Goal: Information Seeking & Learning: Learn about a topic

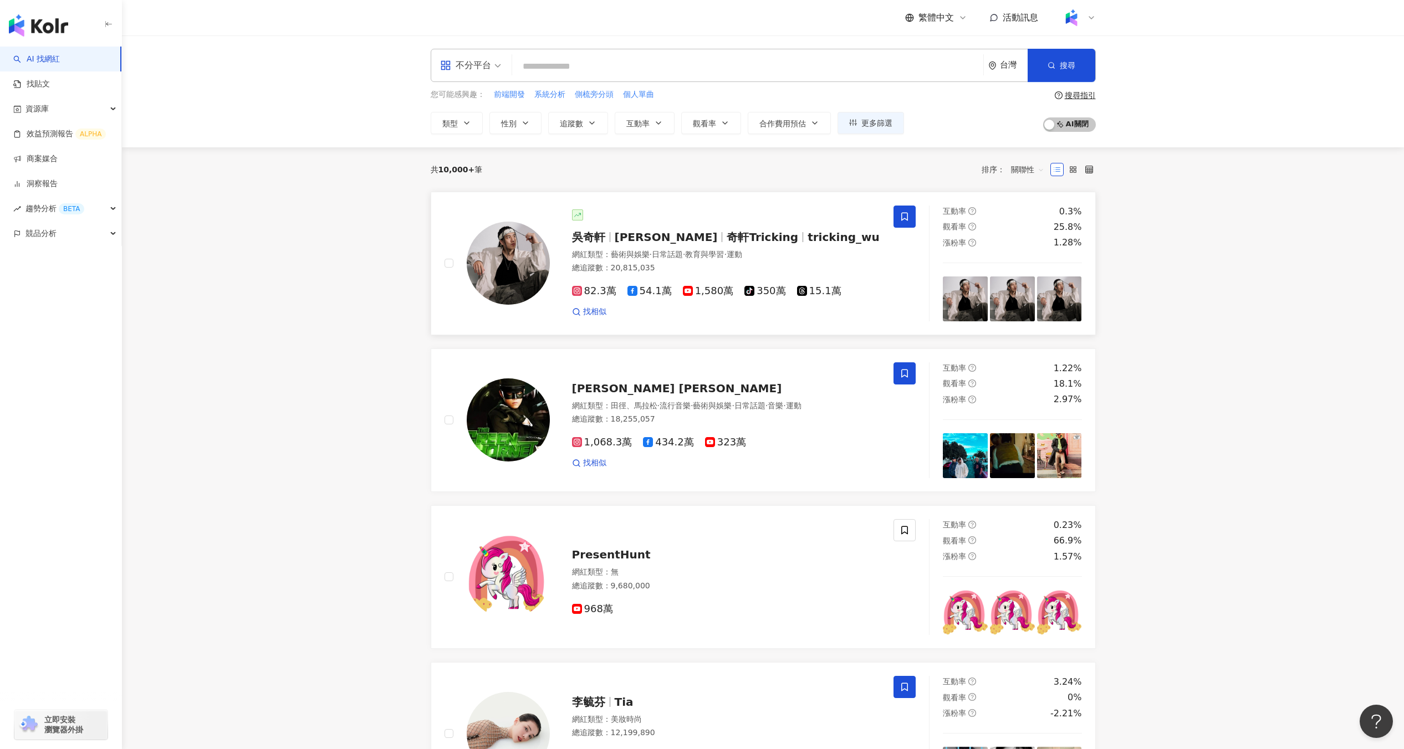
click at [705, 230] on div "吳奇軒 Wu Hsuan 奇軒Tricking tricking_wu" at bounding box center [726, 237] width 309 height 16
click at [474, 119] on button "類型" at bounding box center [457, 123] width 52 height 22
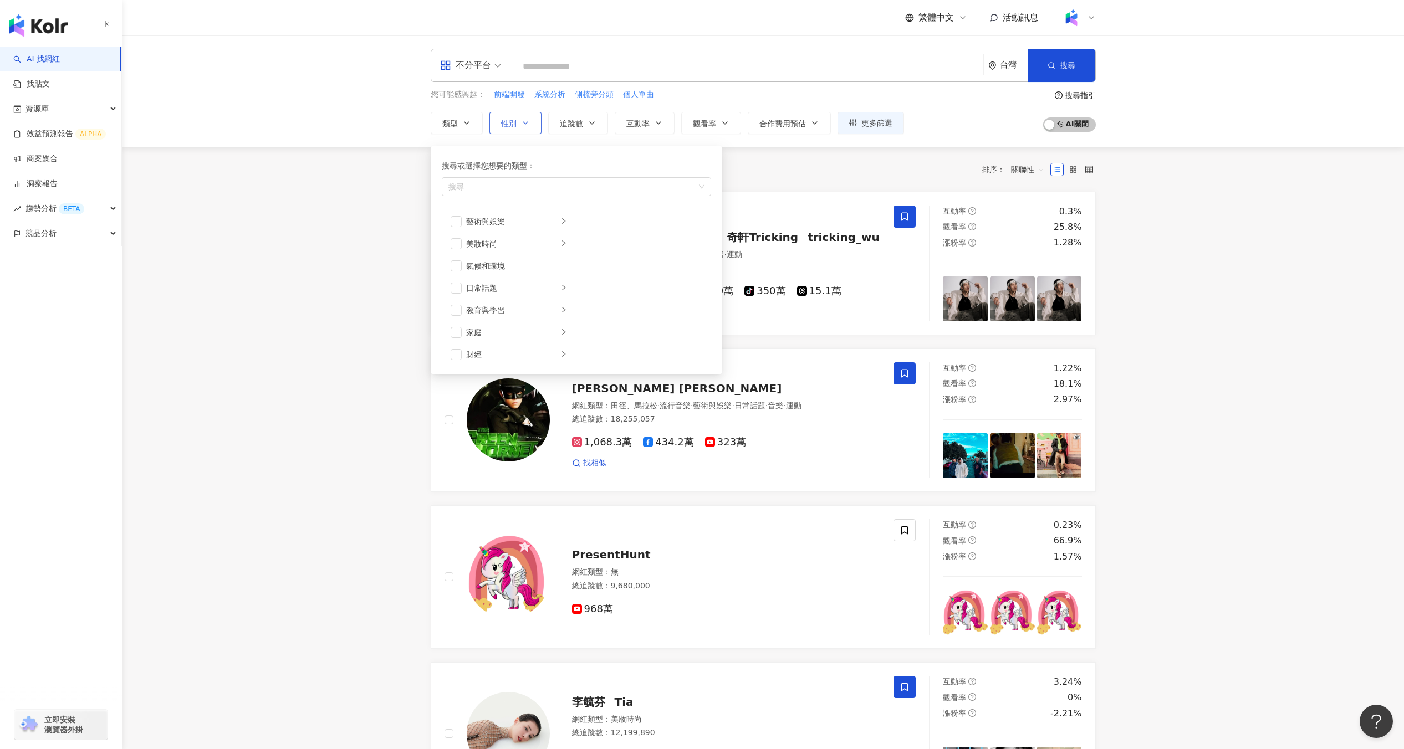
click at [502, 124] on span "性別" at bounding box center [509, 123] width 16 height 9
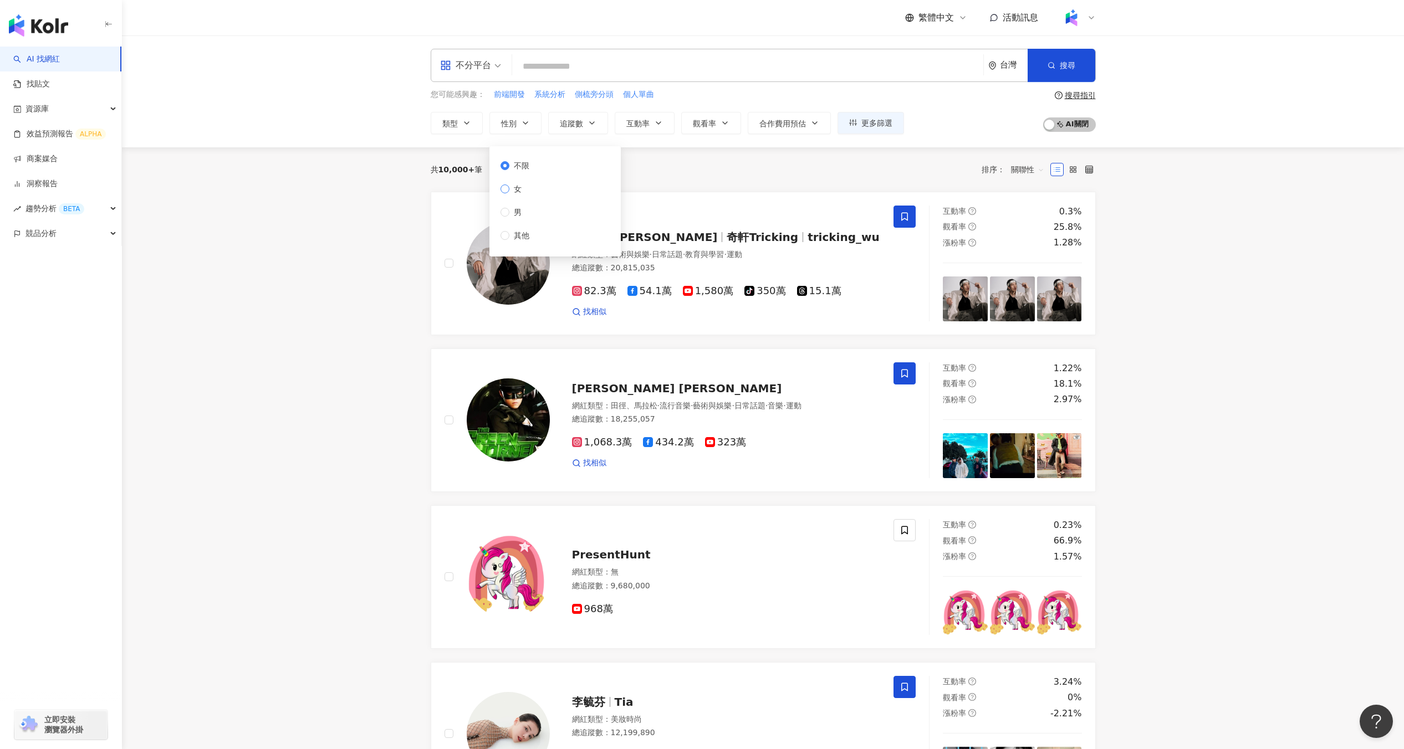
click at [529, 193] on label "女" at bounding box center [516, 189] width 33 height 12
click at [528, 193] on label "女" at bounding box center [516, 189] width 33 height 12
click at [693, 95] on div "您可能感興趣： 前端開發 系統分析 側梳旁分頭 個人單曲" at bounding box center [667, 95] width 473 height 12
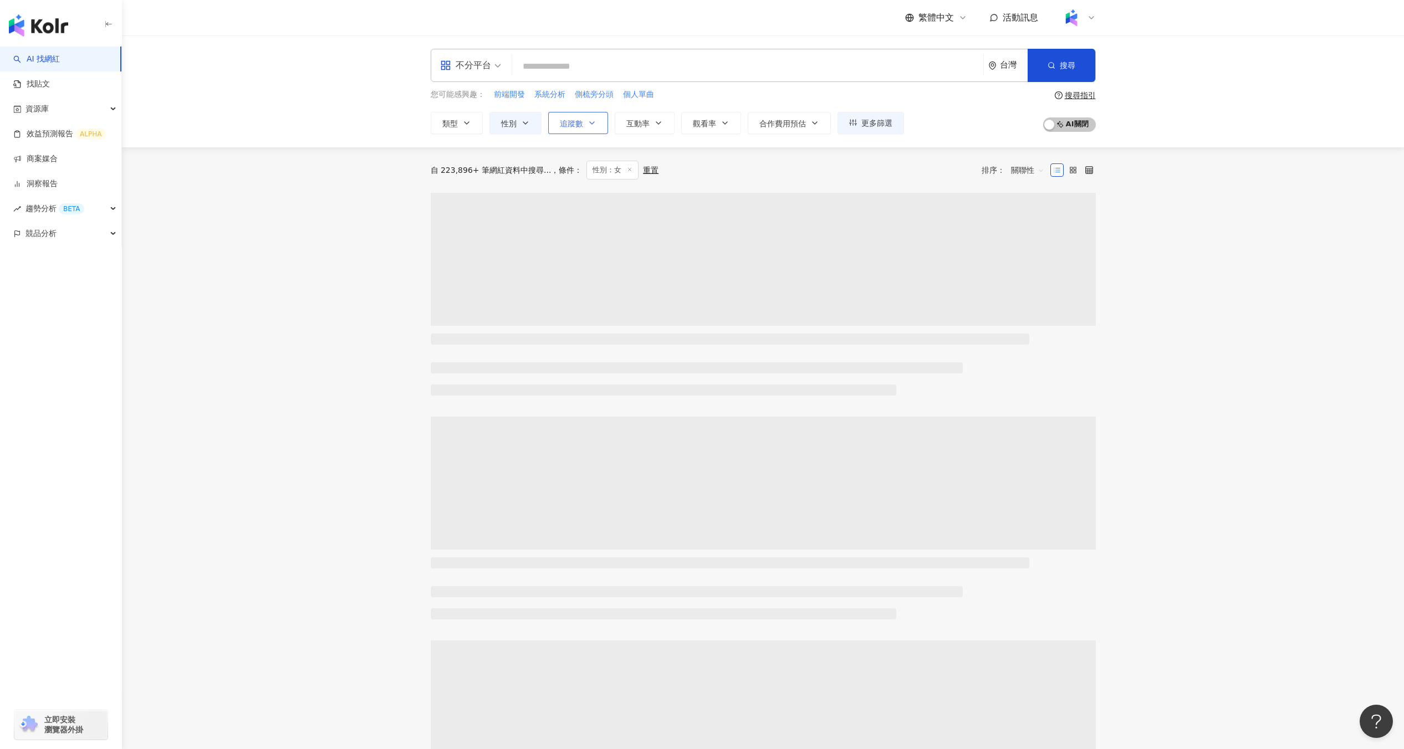
click at [580, 120] on span "追蹤數" at bounding box center [571, 123] width 23 height 9
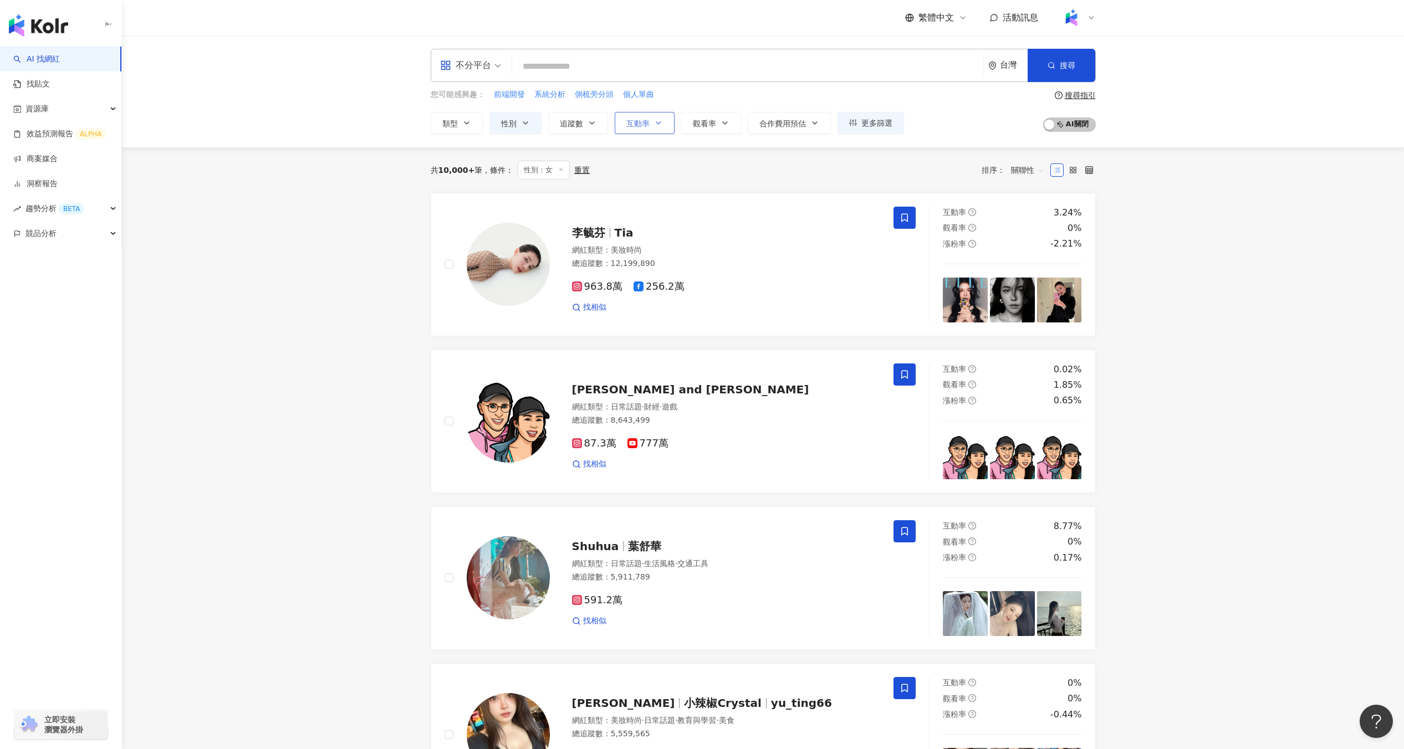
click at [641, 122] on span "互動率" at bounding box center [637, 123] width 23 height 9
click at [642, 260] on span "5%~20%" at bounding box center [657, 256] width 45 height 9
type input "*"
type input "**"
click at [882, 157] on div "共 10,000+ 筆 條件 ： 性別：女 重置 排序： 關聯性" at bounding box center [763, 169] width 665 height 45
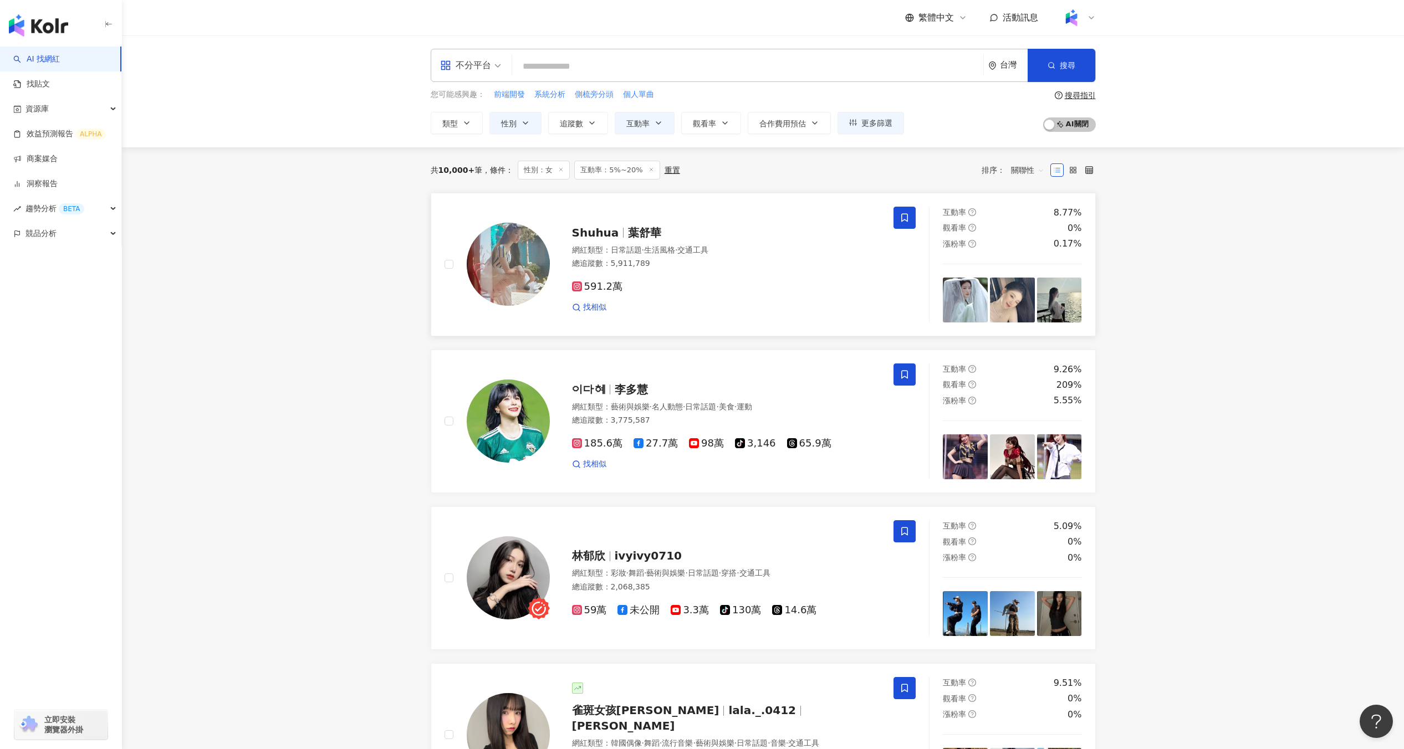
click at [674, 234] on div "Shuhua 葉舒華" at bounding box center [726, 233] width 309 height 16
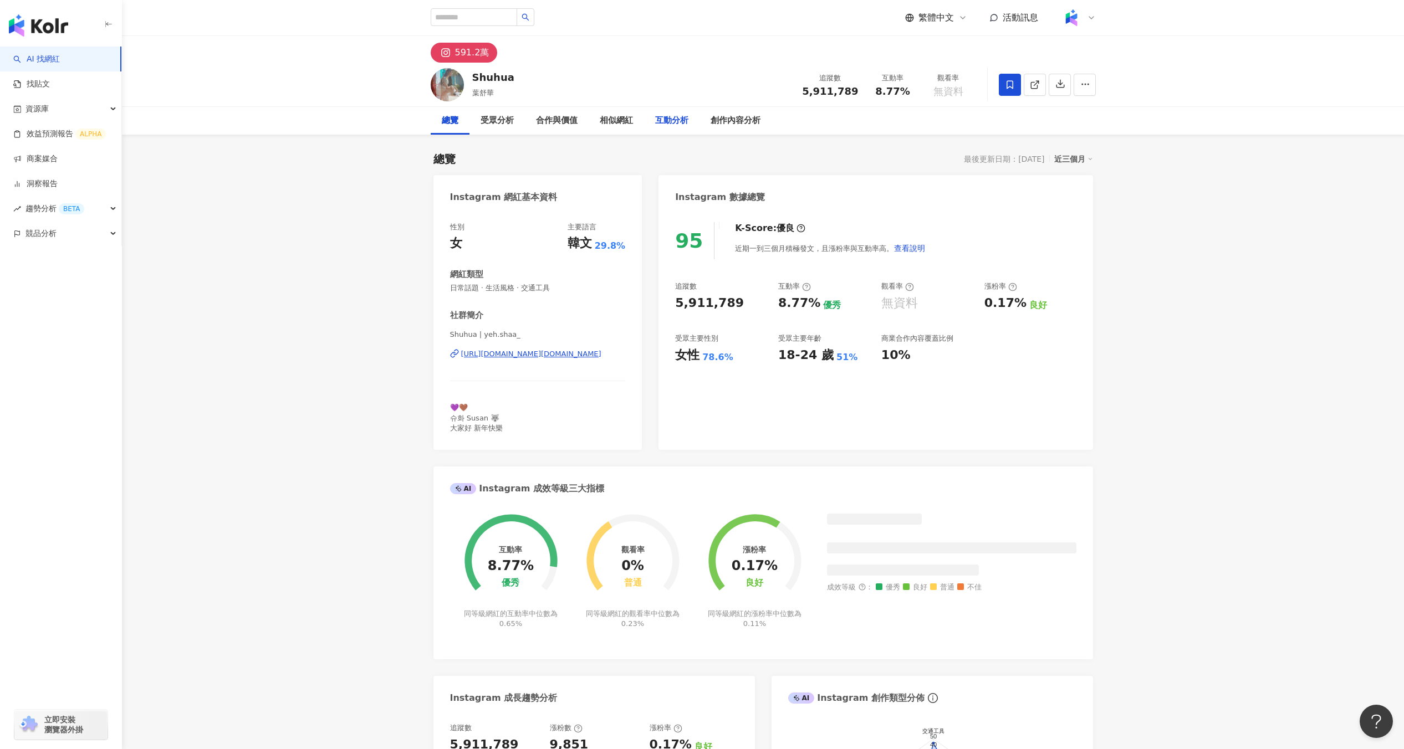
click at [666, 124] on div "互動分析" at bounding box center [671, 120] width 33 height 13
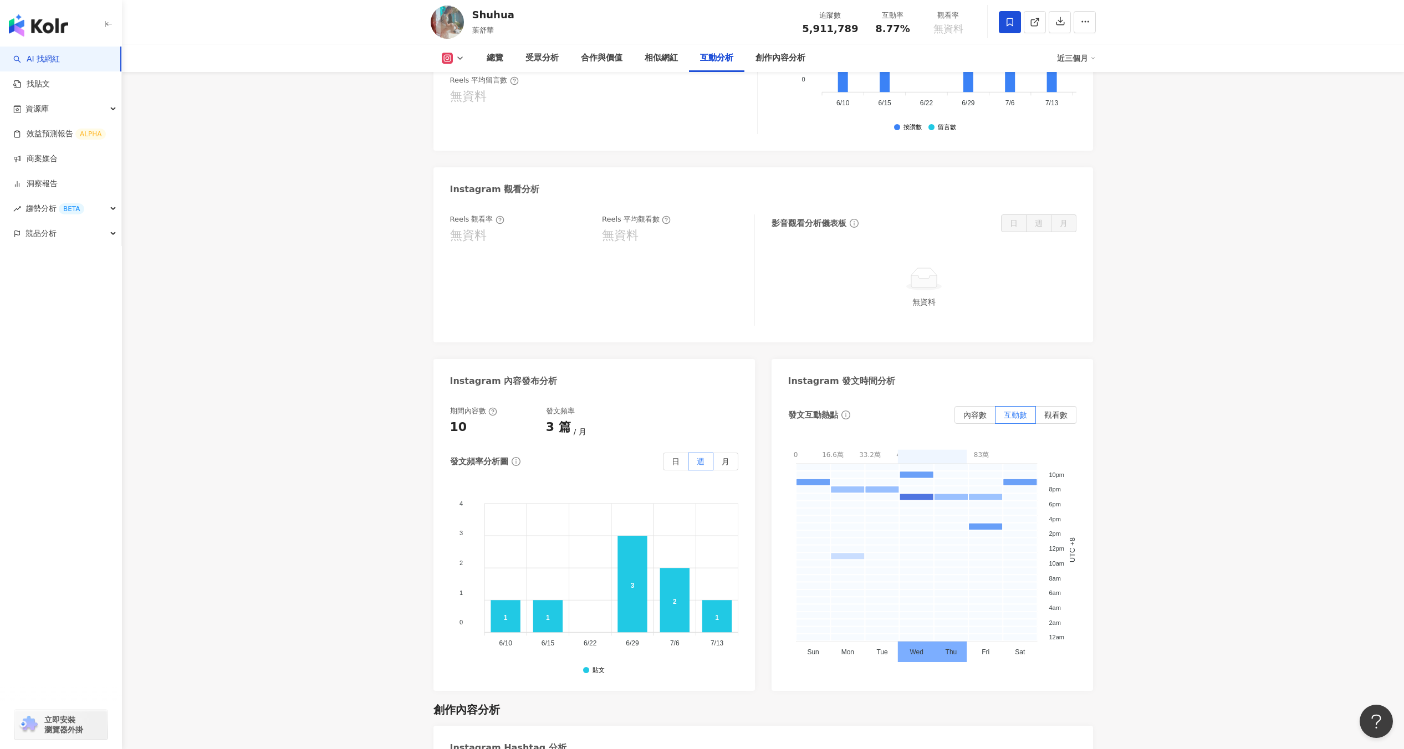
scroll to position [2434, 0]
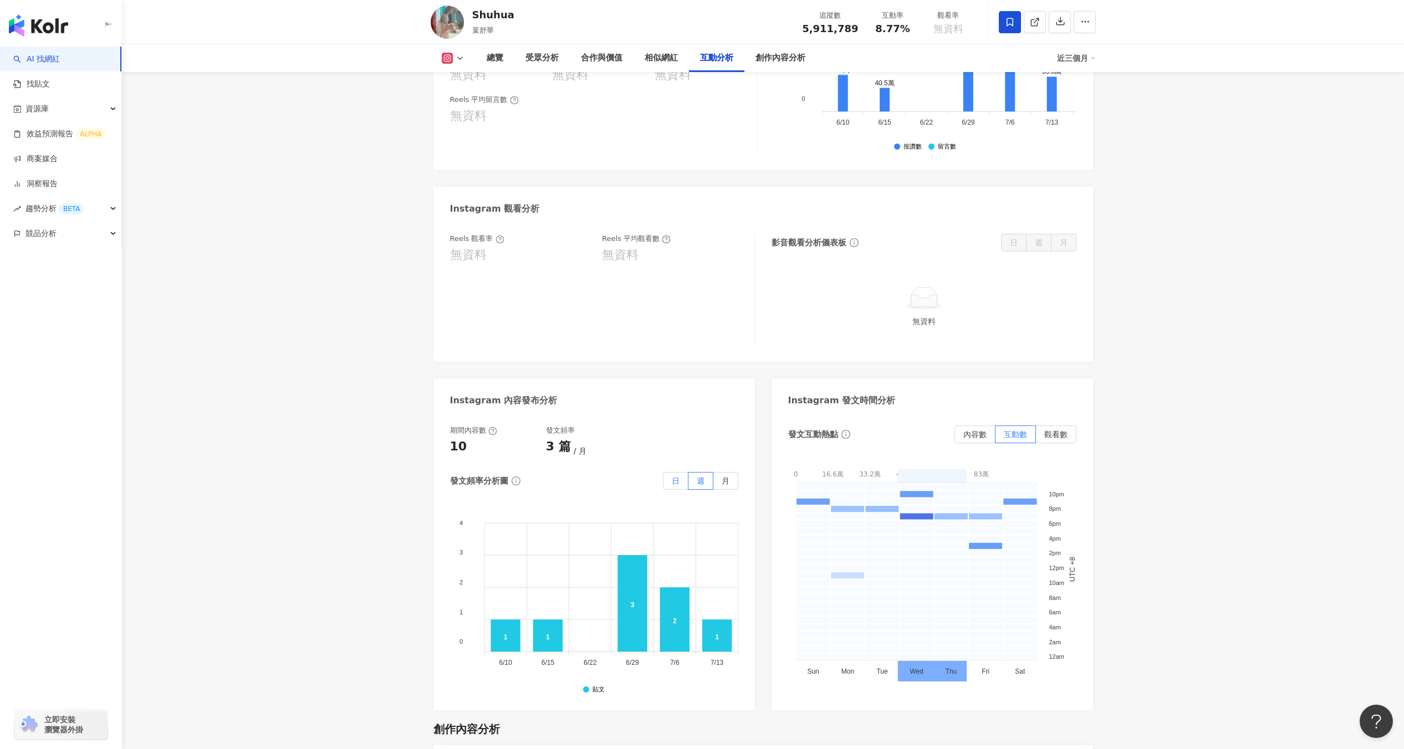
click at [682, 472] on label "日" at bounding box center [675, 481] width 25 height 18
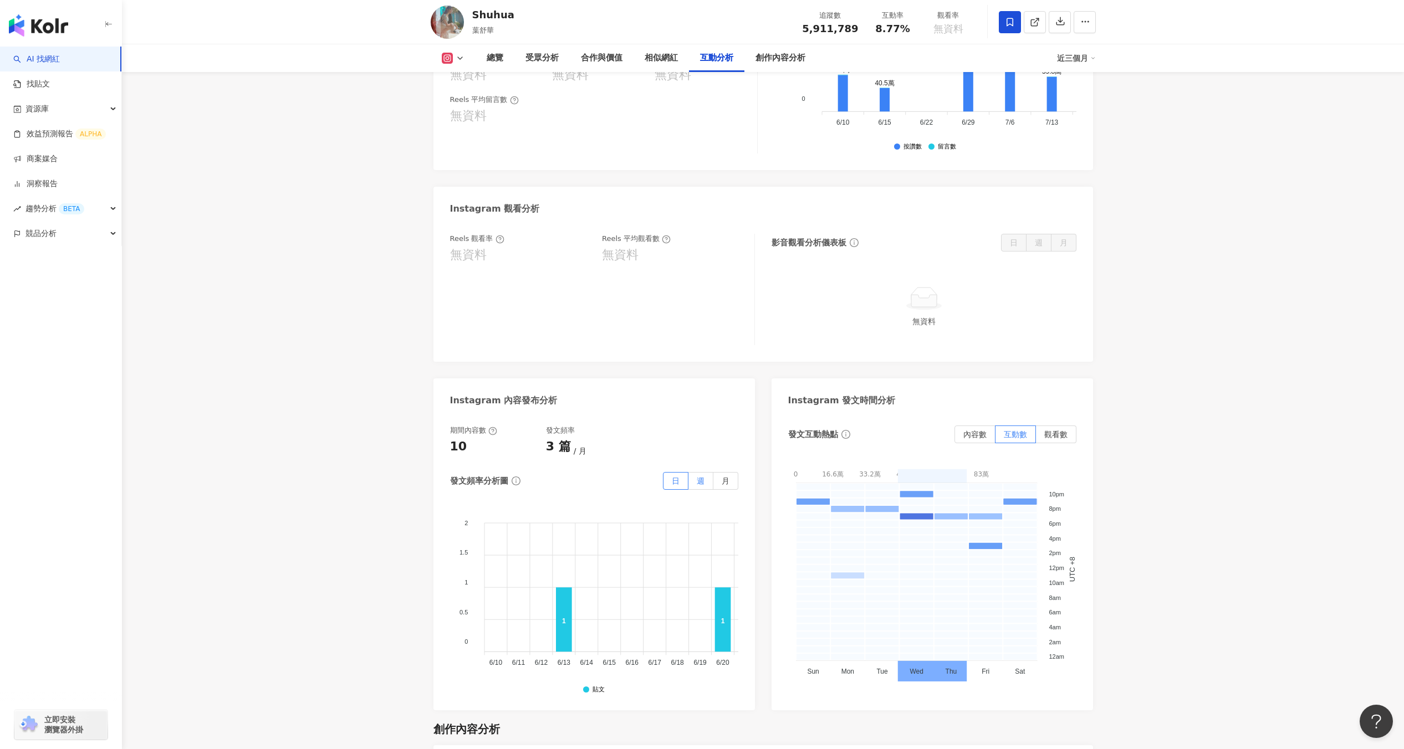
click at [700, 477] on span "週" at bounding box center [701, 481] width 8 height 9
click at [722, 477] on span "月" at bounding box center [726, 481] width 8 height 9
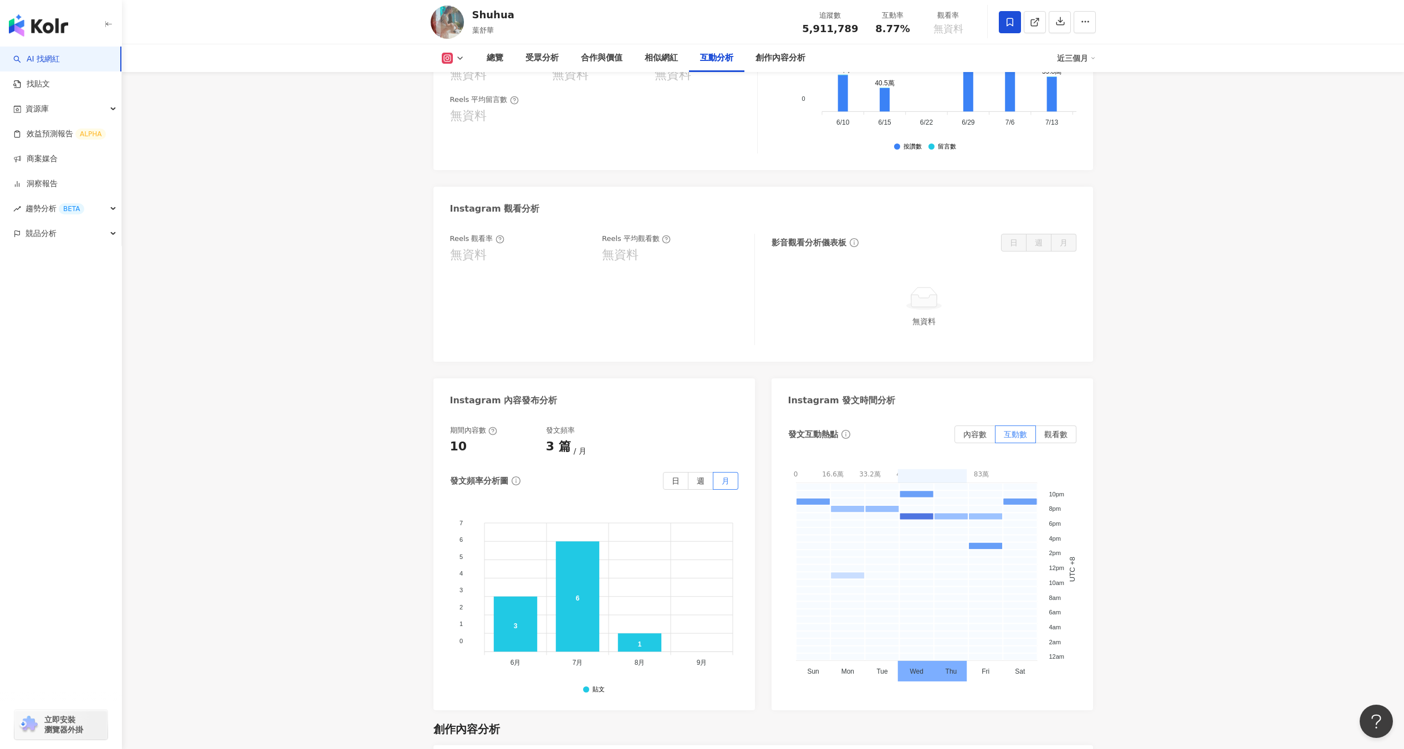
click at [703, 466] on div "期間內容數 10 發文頻率 3 篇 月 發文頻率分析圖 日 週 月 7 7 6 6 5 5 4 4 3 3 2 2 1 1 0 0 3 6 1 6月 6月 3…" at bounding box center [594, 560] width 288 height 268
click at [703, 472] on label "週" at bounding box center [700, 481] width 25 height 18
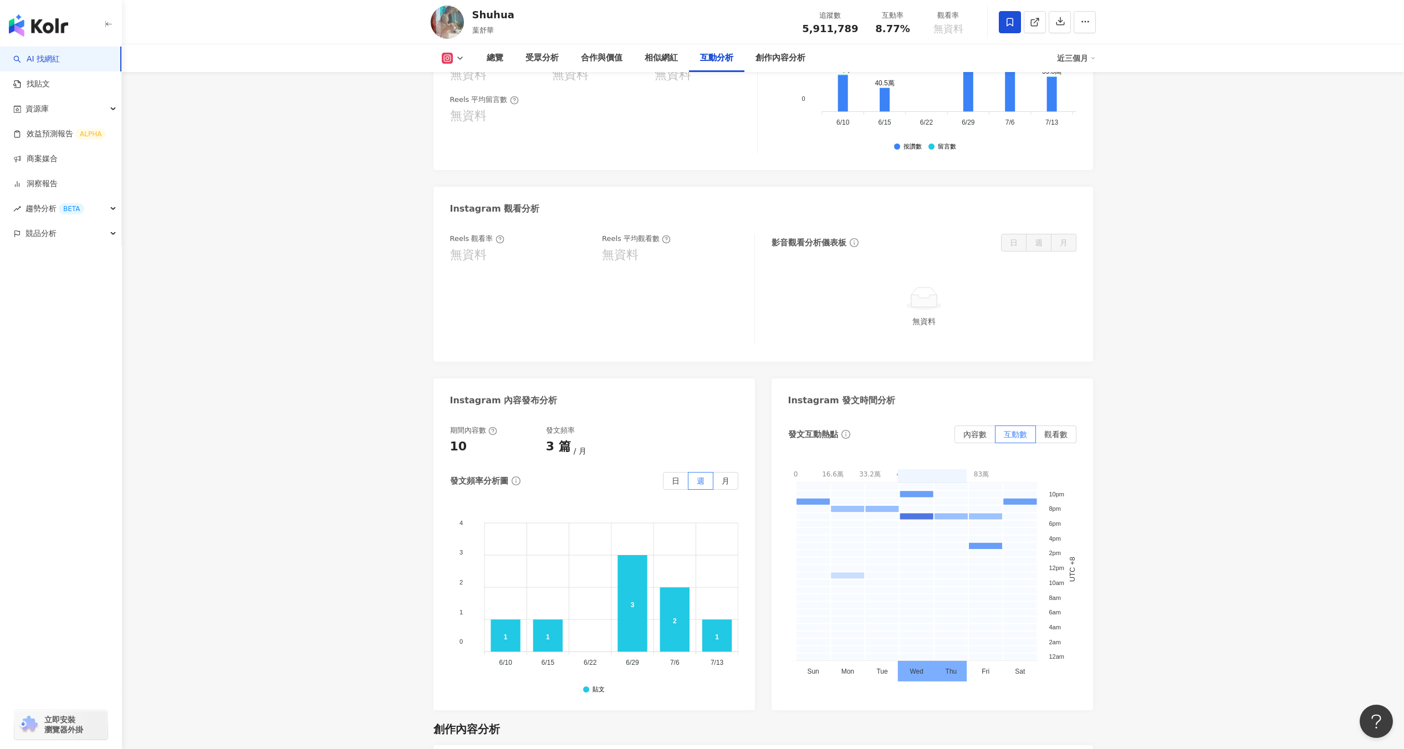
click at [1081, 58] on div "近三個月" at bounding box center [1076, 58] width 39 height 18
click at [1076, 100] on link "近六個月" at bounding box center [1081, 105] width 31 height 12
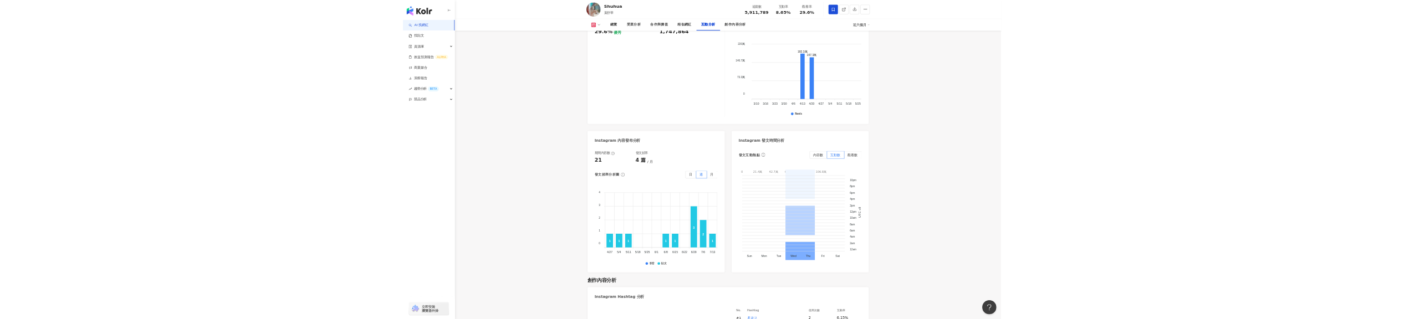
scroll to position [2598, 0]
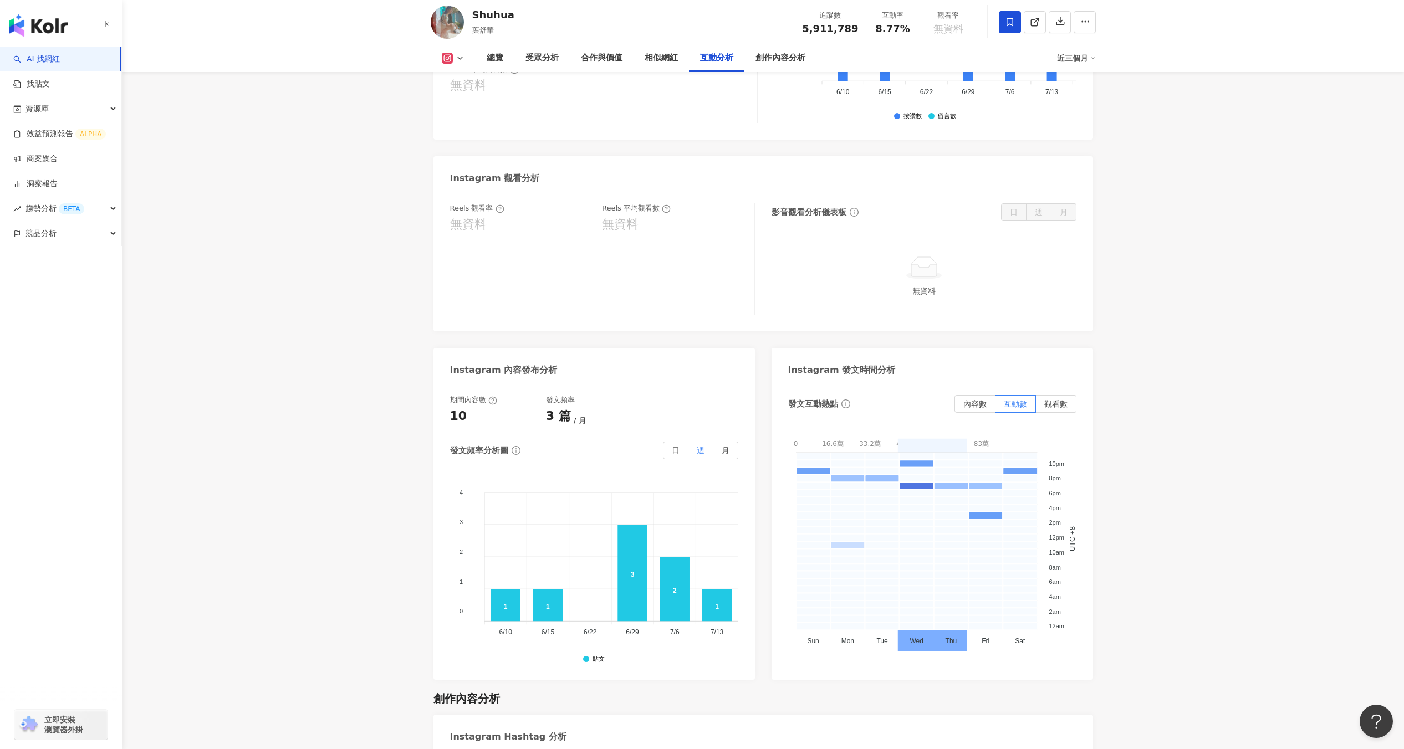
scroll to position [2453, 0]
drag, startPoint x: 560, startPoint y: 351, endPoint x: 501, endPoint y: 349, distance: 59.4
click at [501, 310] on div "Instagram 內容發布分析" at bounding box center [593, 365] width 321 height 36
drag, startPoint x: 494, startPoint y: 347, endPoint x: 567, endPoint y: 347, distance: 73.2
click at [567, 310] on div "Instagram 內容發布分析" at bounding box center [593, 365] width 321 height 36
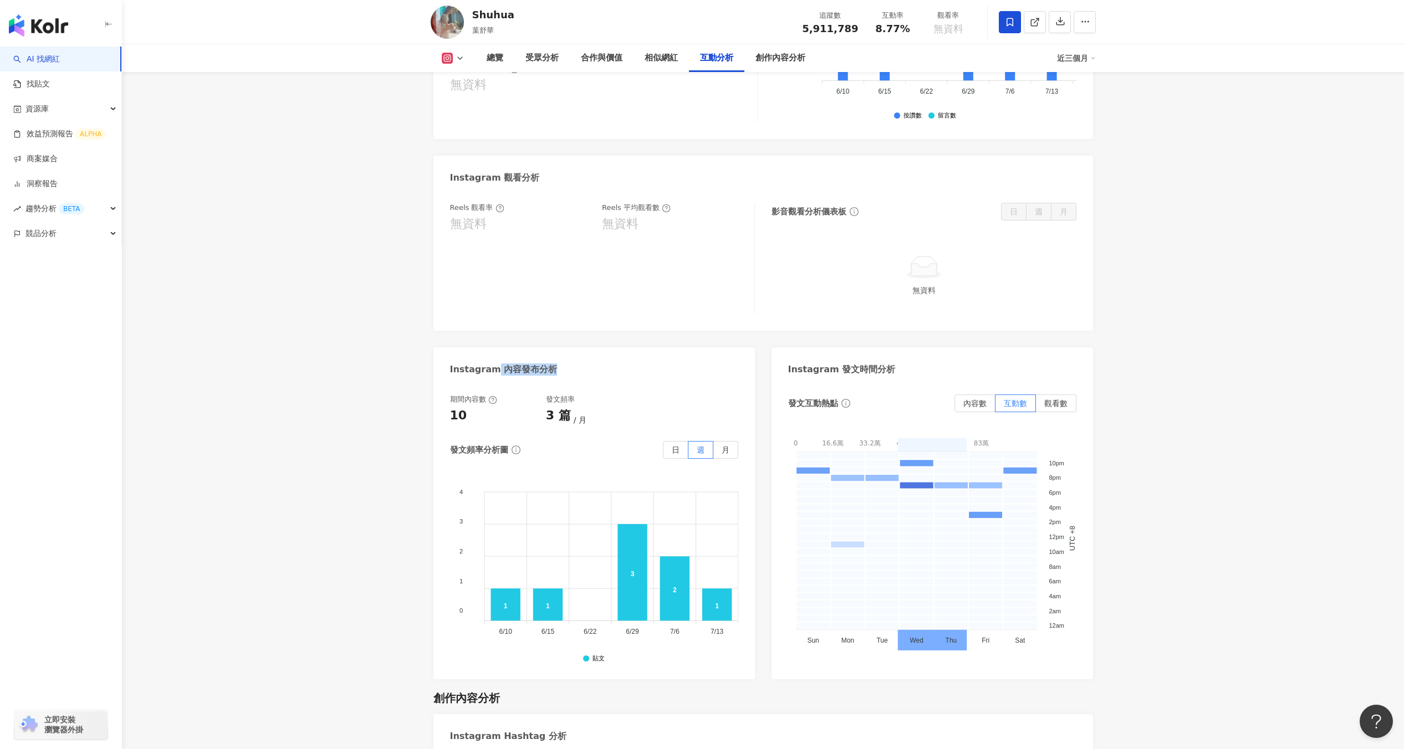
copy div "內容發布分析"
